Goal: Transaction & Acquisition: Purchase product/service

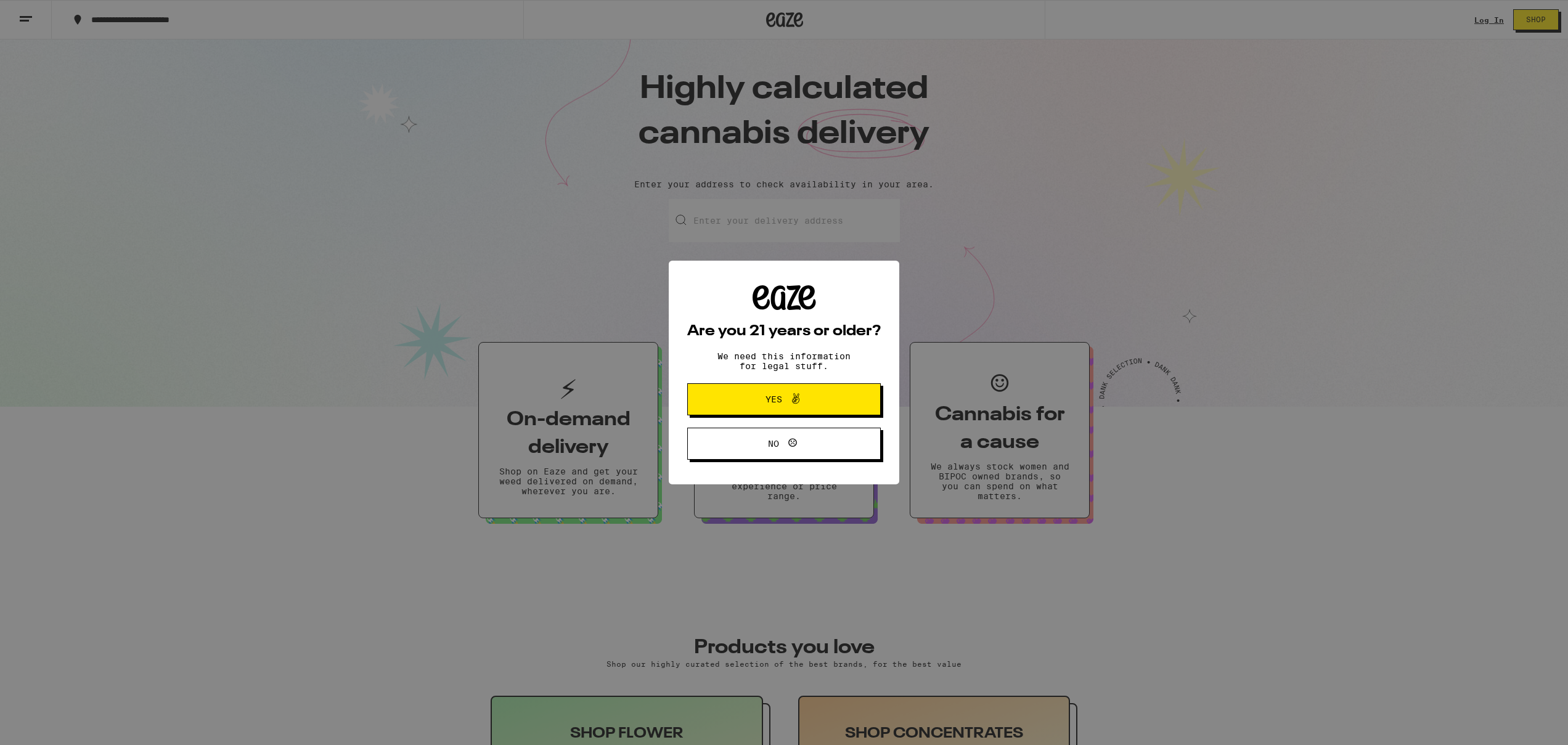
click at [1170, 148] on div "Are you 21 years or older? We need this information for legal stuff. Yes No" at bounding box center [784, 372] width 1568 height 745
click at [830, 396] on button "Yes" at bounding box center [784, 399] width 194 height 32
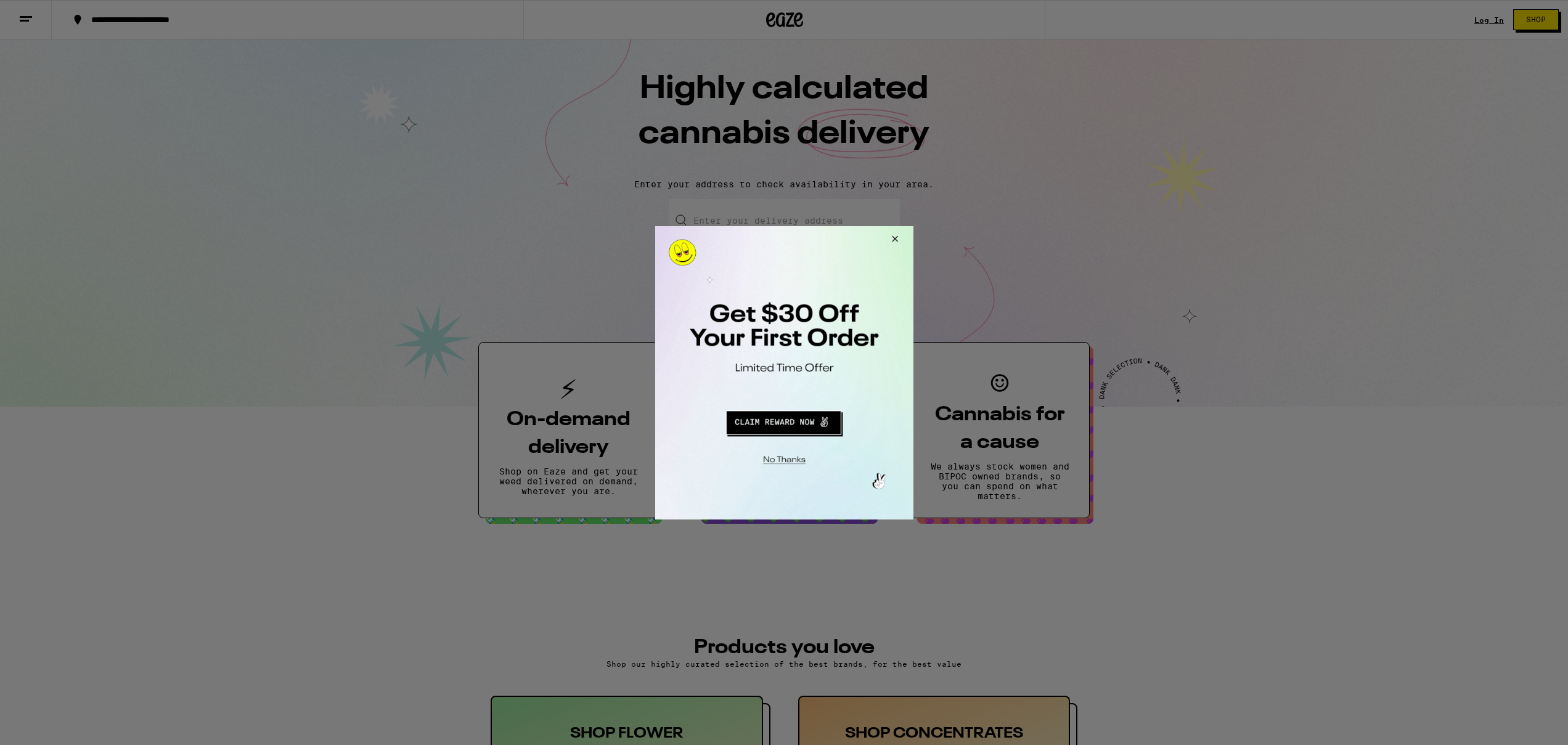
click at [895, 241] on button "Close Modal" at bounding box center [893, 240] width 34 height 29
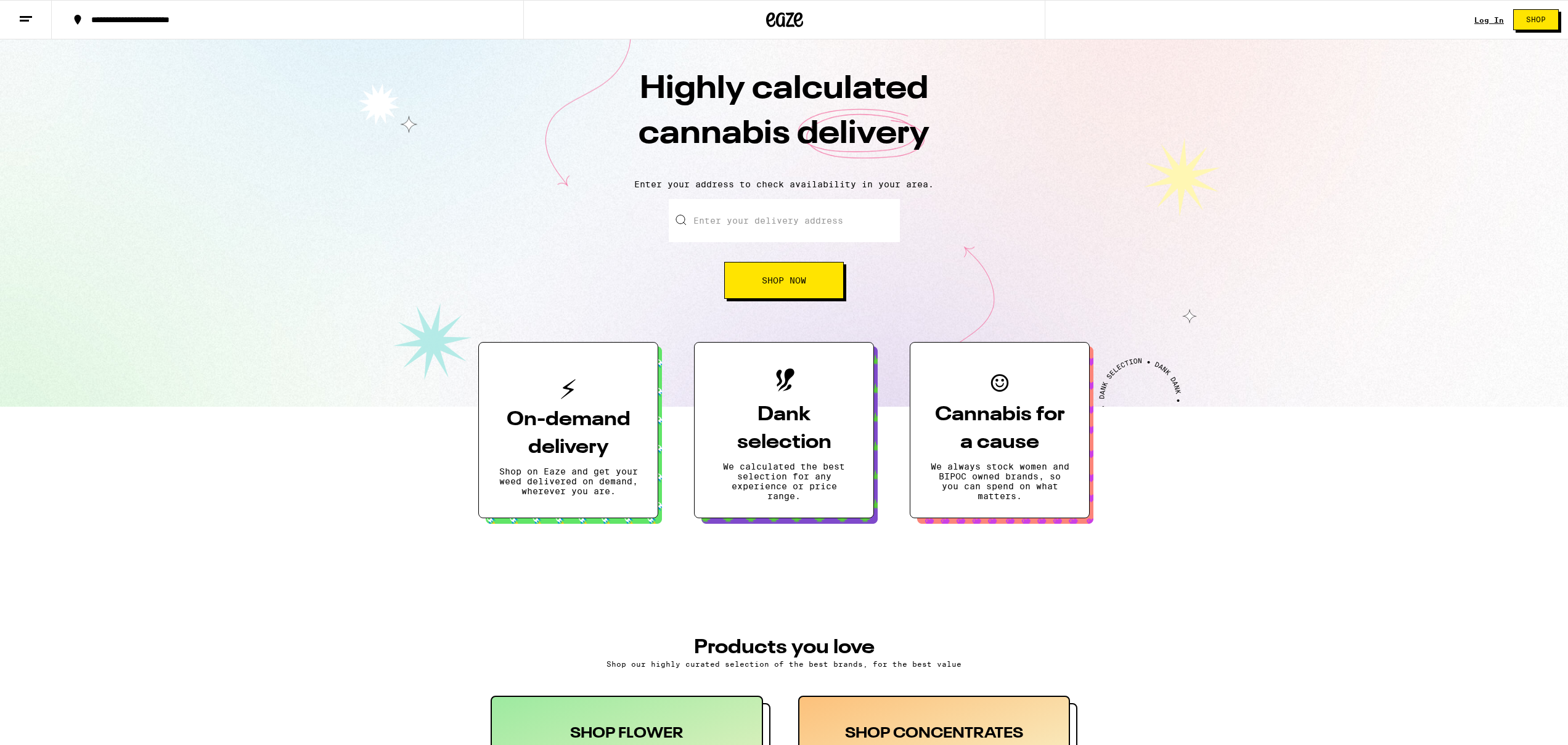
click at [819, 220] on input "Enter your delivery address" at bounding box center [784, 220] width 231 height 43
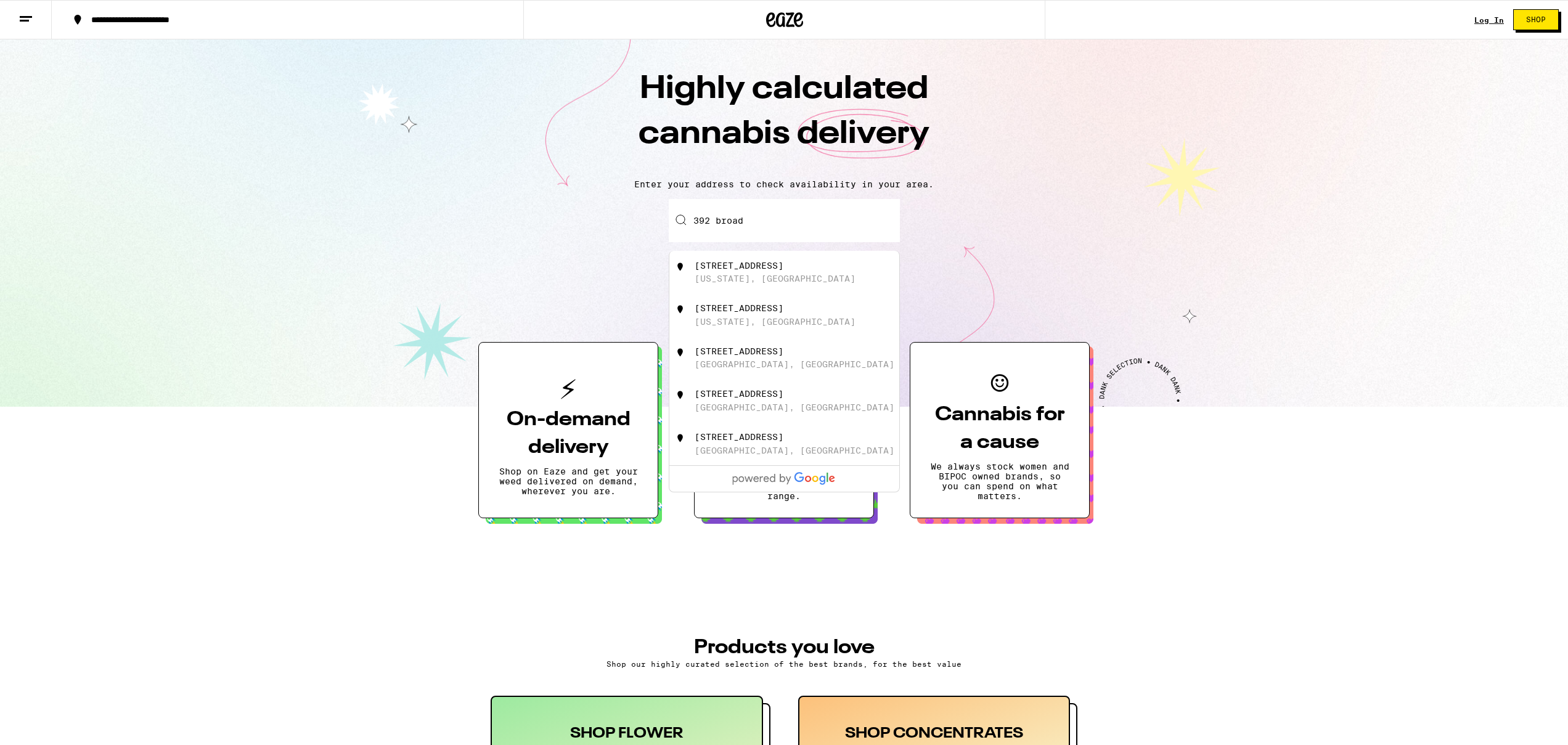
click at [693, 261] on div "[STREET_ADDRESS][US_STATE]" at bounding box center [784, 272] width 230 height 43
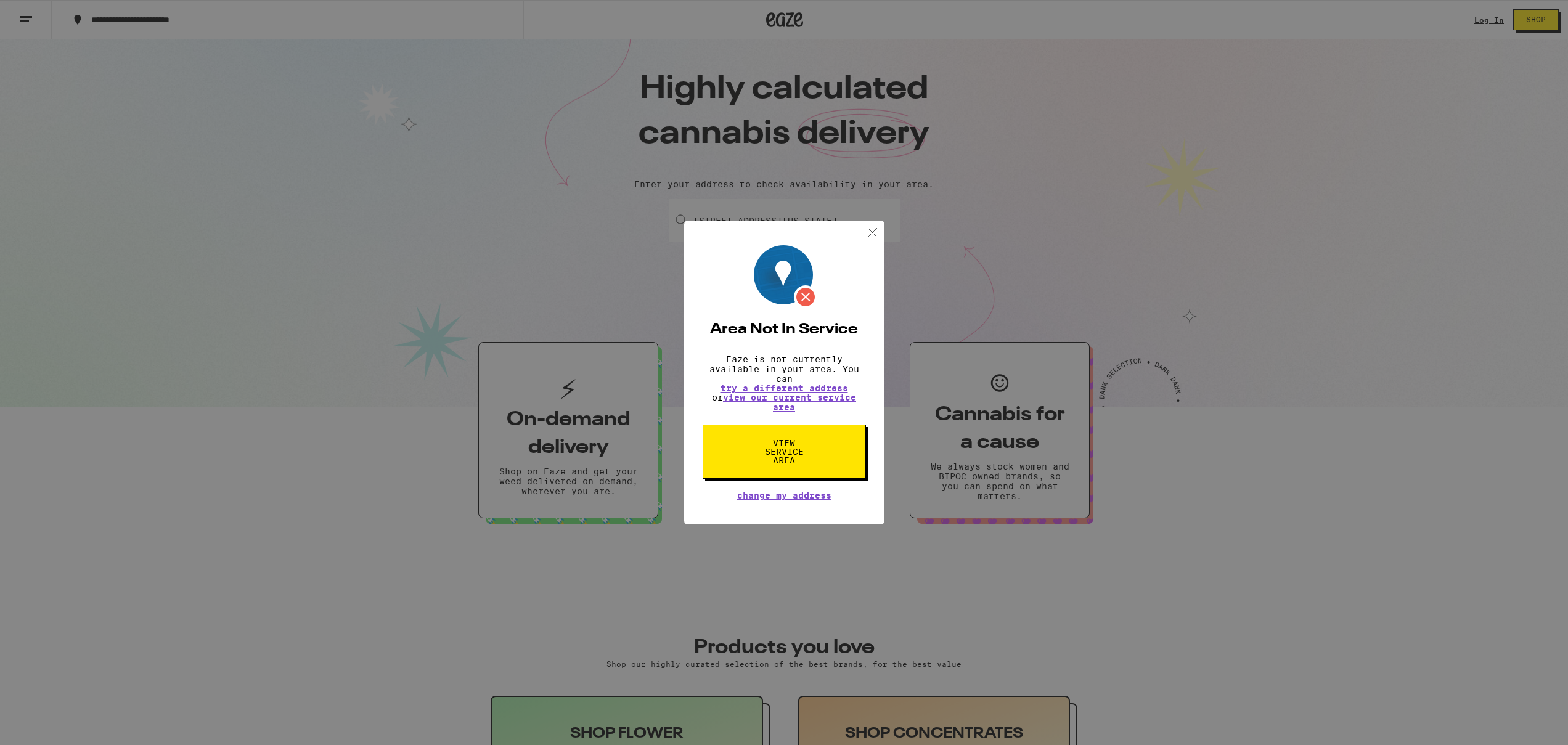
click at [867, 226] on img at bounding box center [872, 232] width 15 height 15
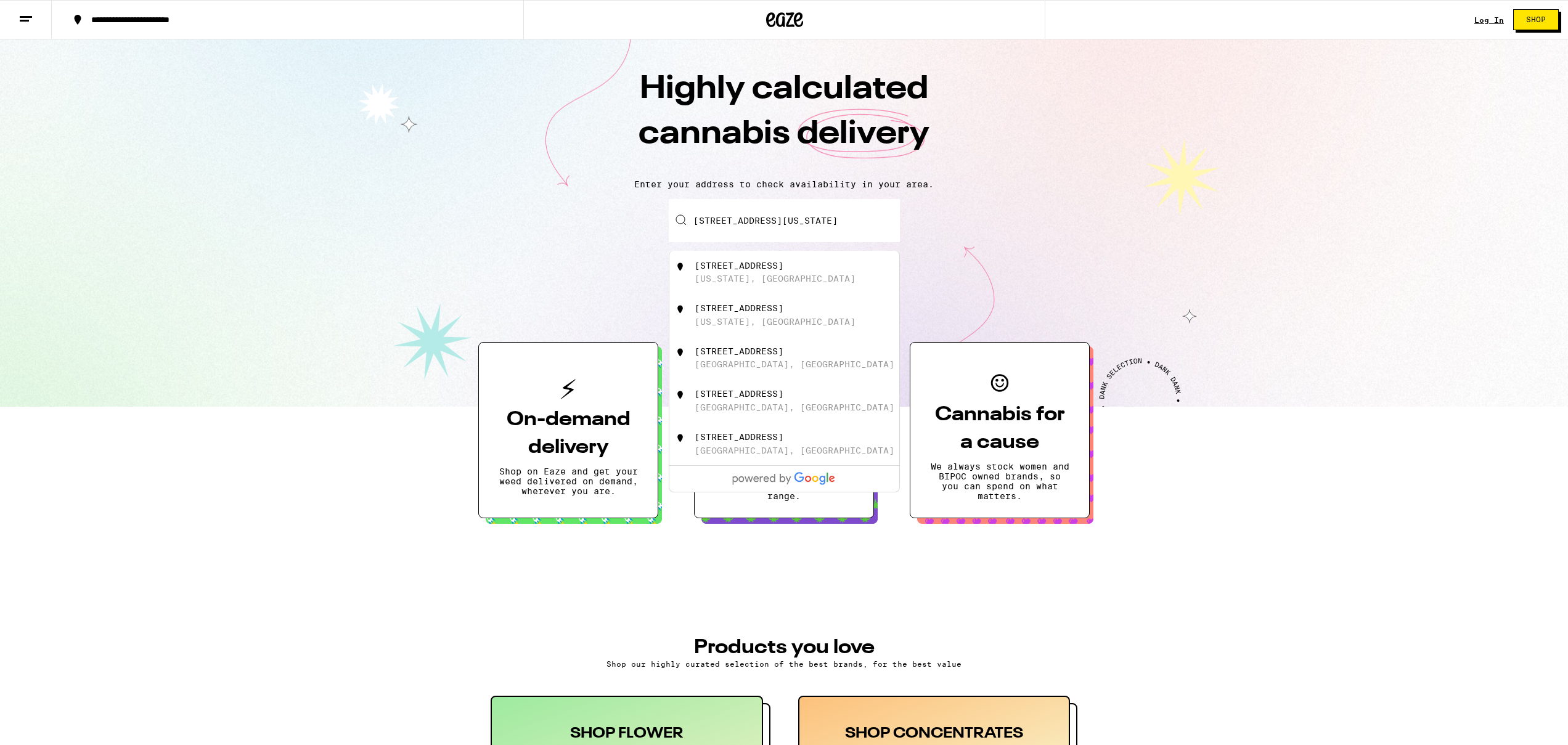
click at [818, 224] on input "[STREET_ADDRESS][US_STATE]" at bounding box center [784, 220] width 231 height 43
click at [732, 308] on div "[STREET_ADDRESS][US_STATE]" at bounding box center [766, 308] width 144 height 10
type input "[STREET_ADDRESS][US_STATE]"
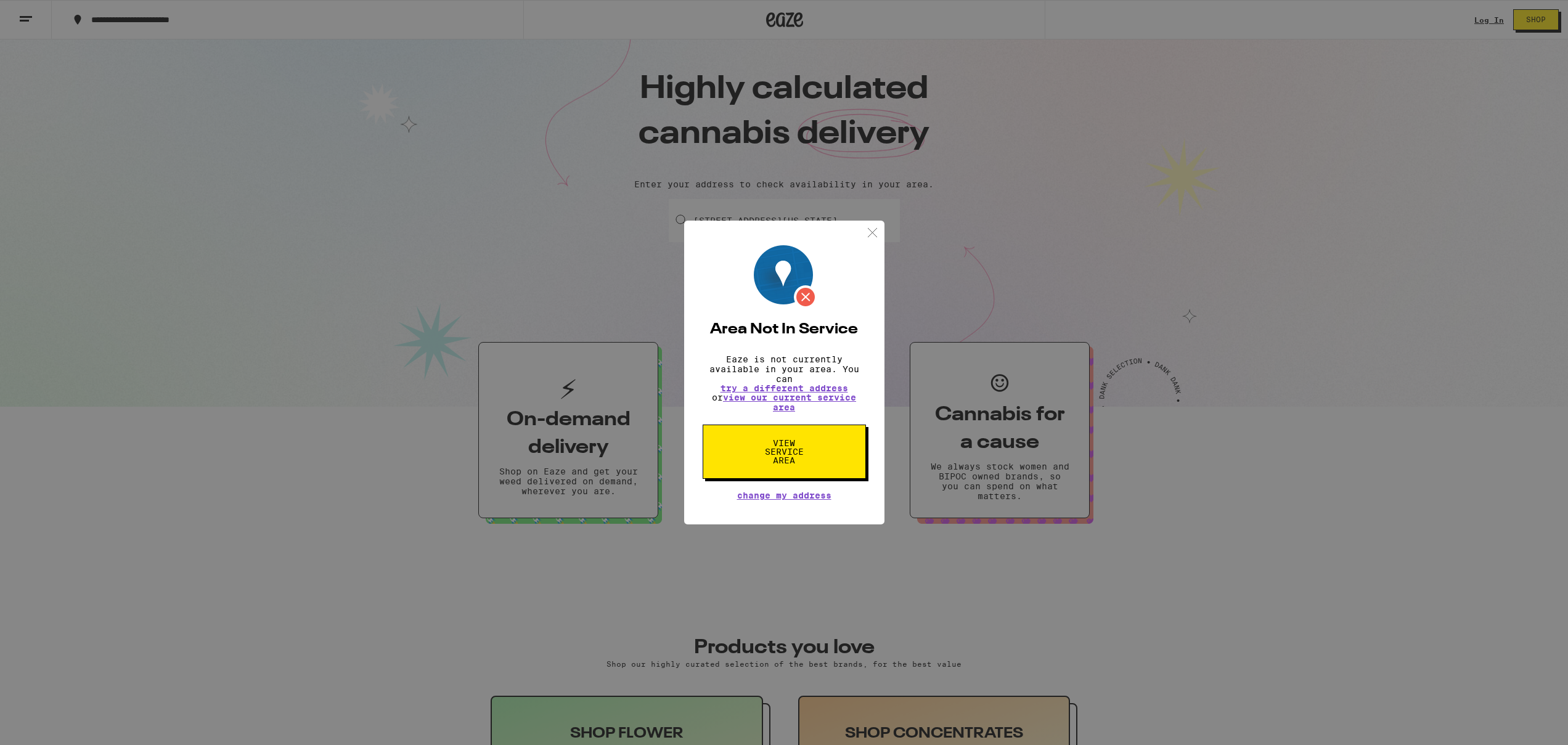
click at [813, 444] on span "View Service Area" at bounding box center [784, 451] width 63 height 26
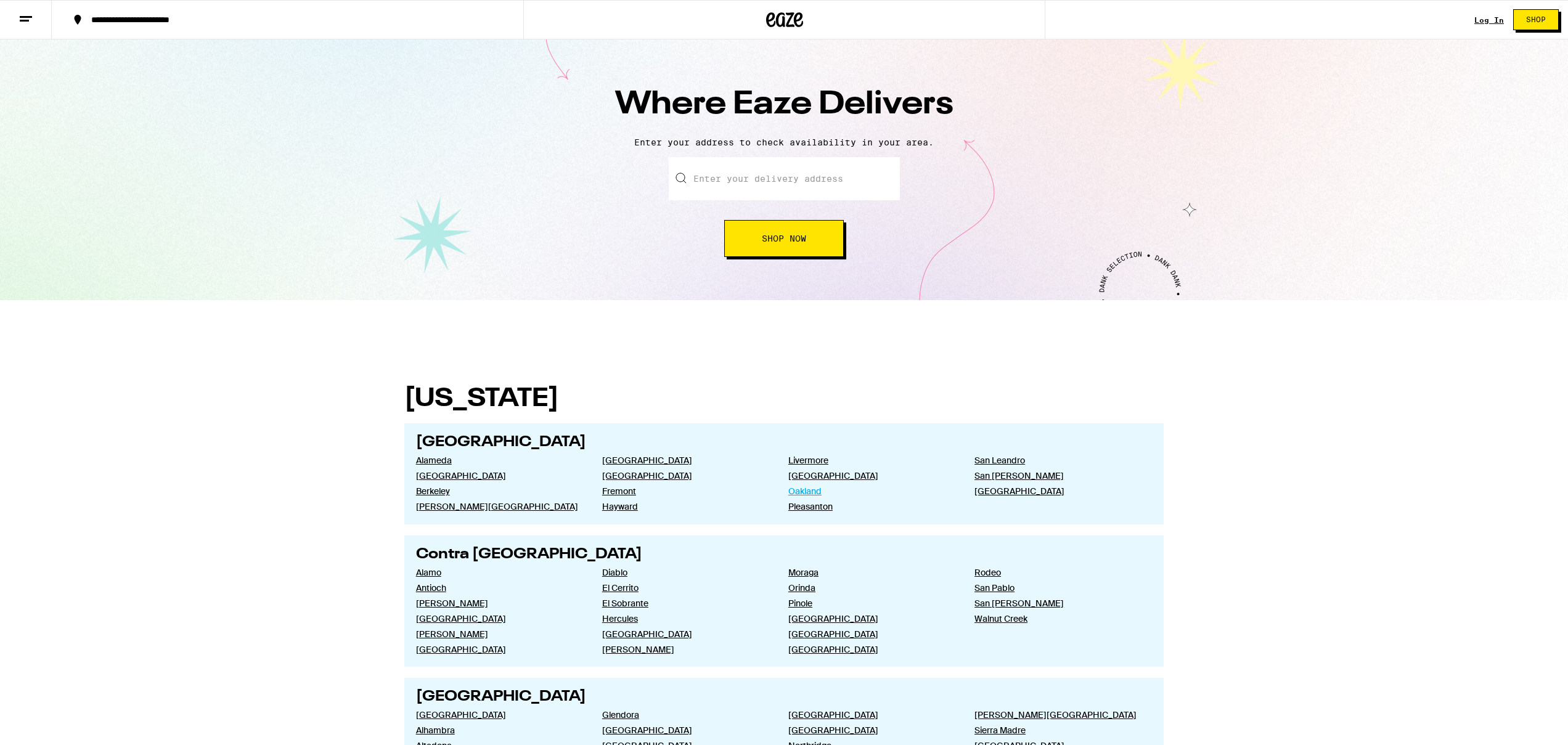
click at [799, 492] on link "Oakland" at bounding box center [872, 491] width 167 height 11
